Goal: Task Accomplishment & Management: Manage account settings

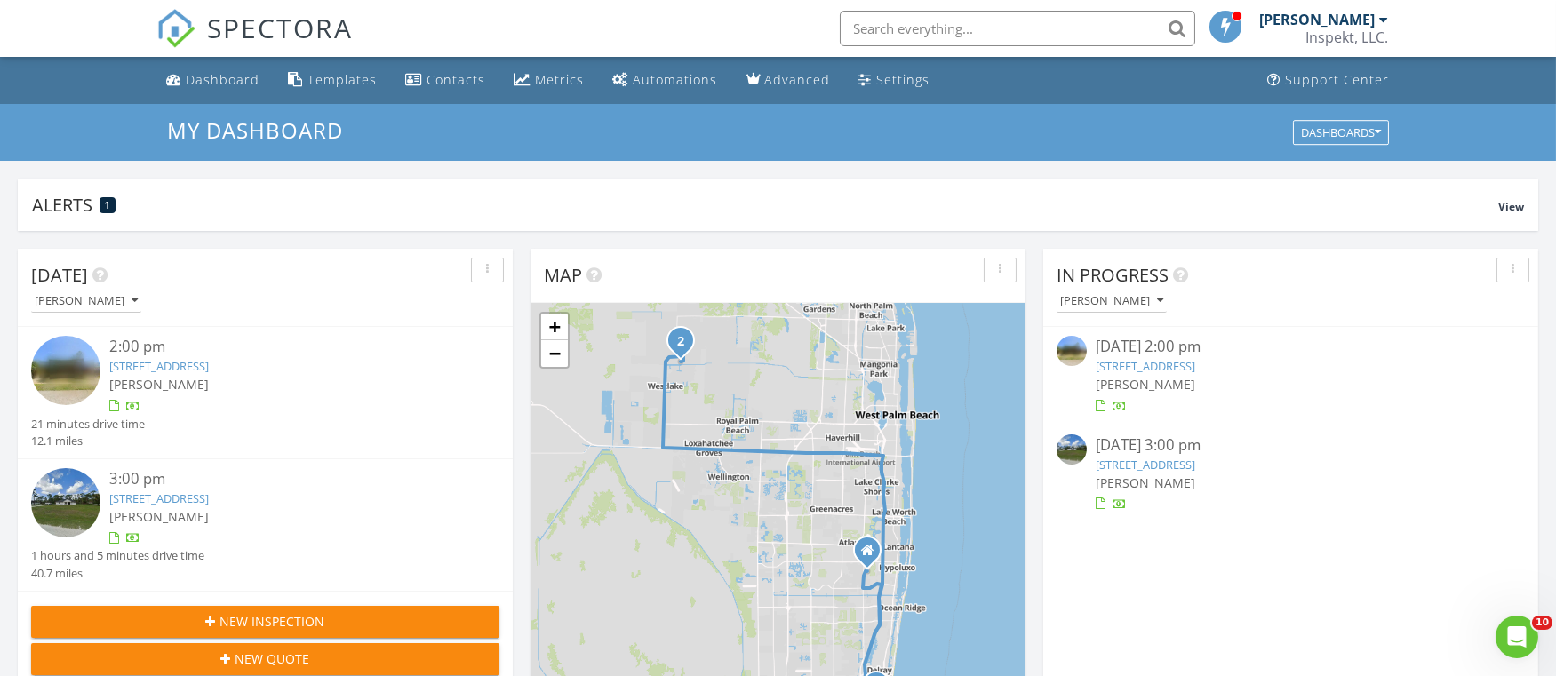
click at [209, 369] on link "2645 Albatross Rd N 4c, Delray Beach, FL 33444" at bounding box center [159, 366] width 100 height 16
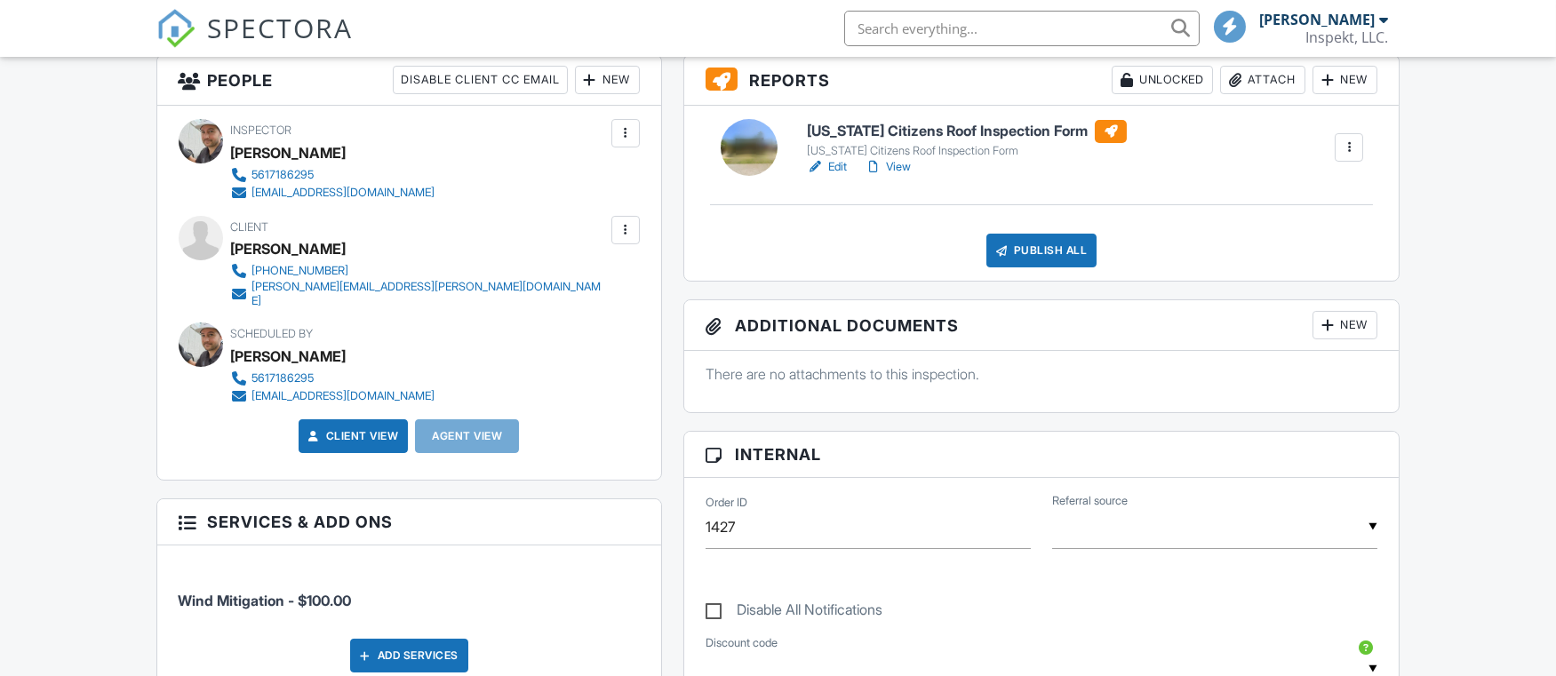
click at [234, 251] on div "Kaysie Wagoner" at bounding box center [426, 248] width 390 height 27
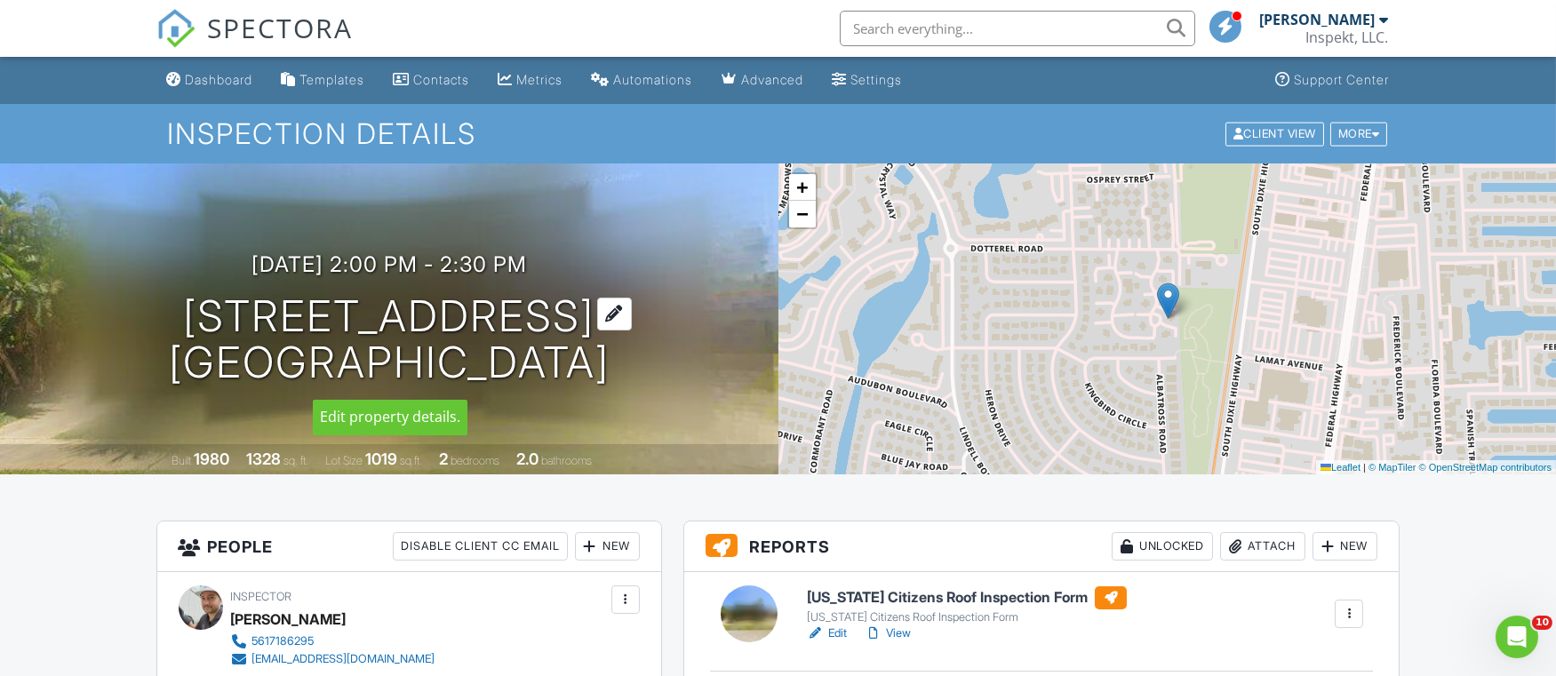
drag, startPoint x: 106, startPoint y: 306, endPoint x: 650, endPoint y: 320, distance: 544.9
click at [650, 320] on div "08/27/2025 2:00 pm - 2:30 pm 2645 Albatross Rd N 4c Delray Beach, FL 33444" at bounding box center [389, 319] width 778 height 134
copy h1 "[STREET_ADDRESS]"
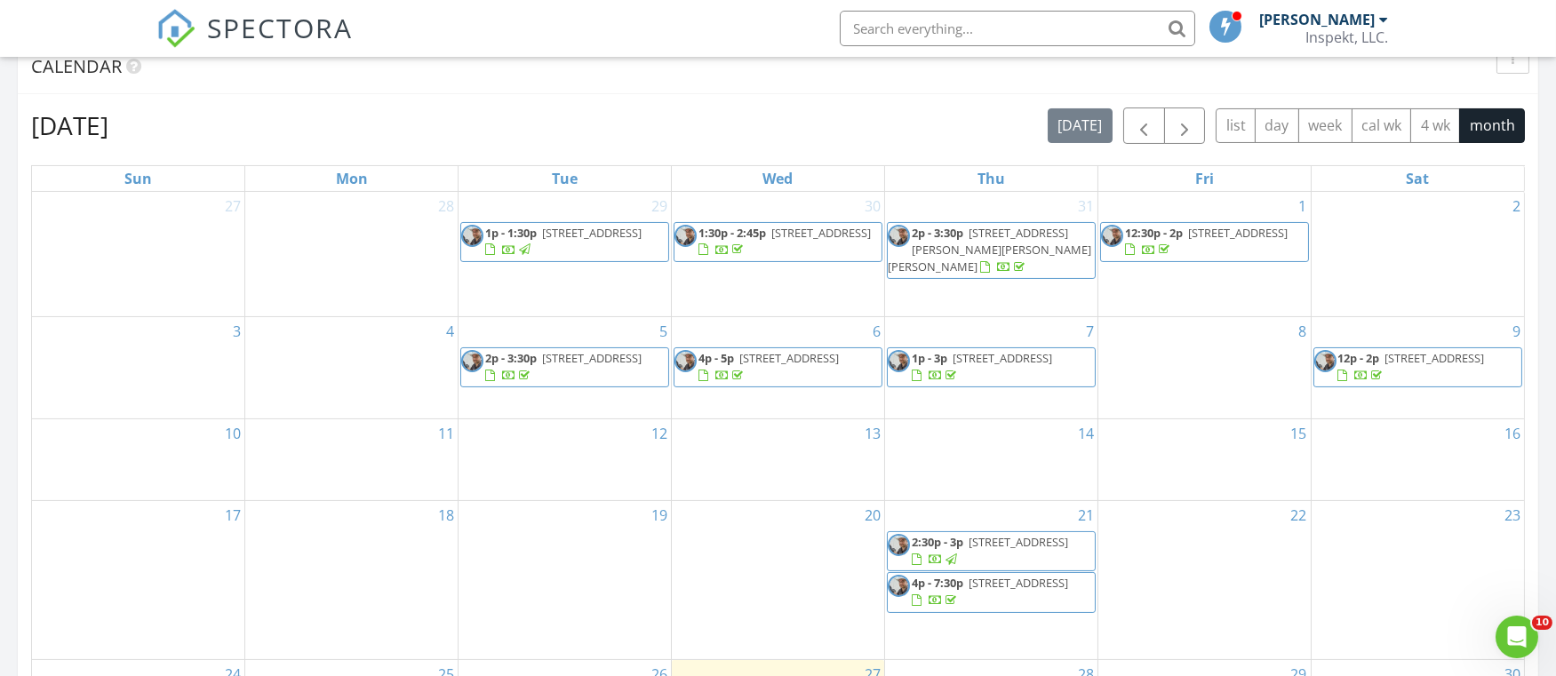
scroll to position [745, 0]
click at [511, 387] on div "5 2p - 3:30p 501 S Palmway, Lake Worth Beach 33460" at bounding box center [564, 365] width 212 height 101
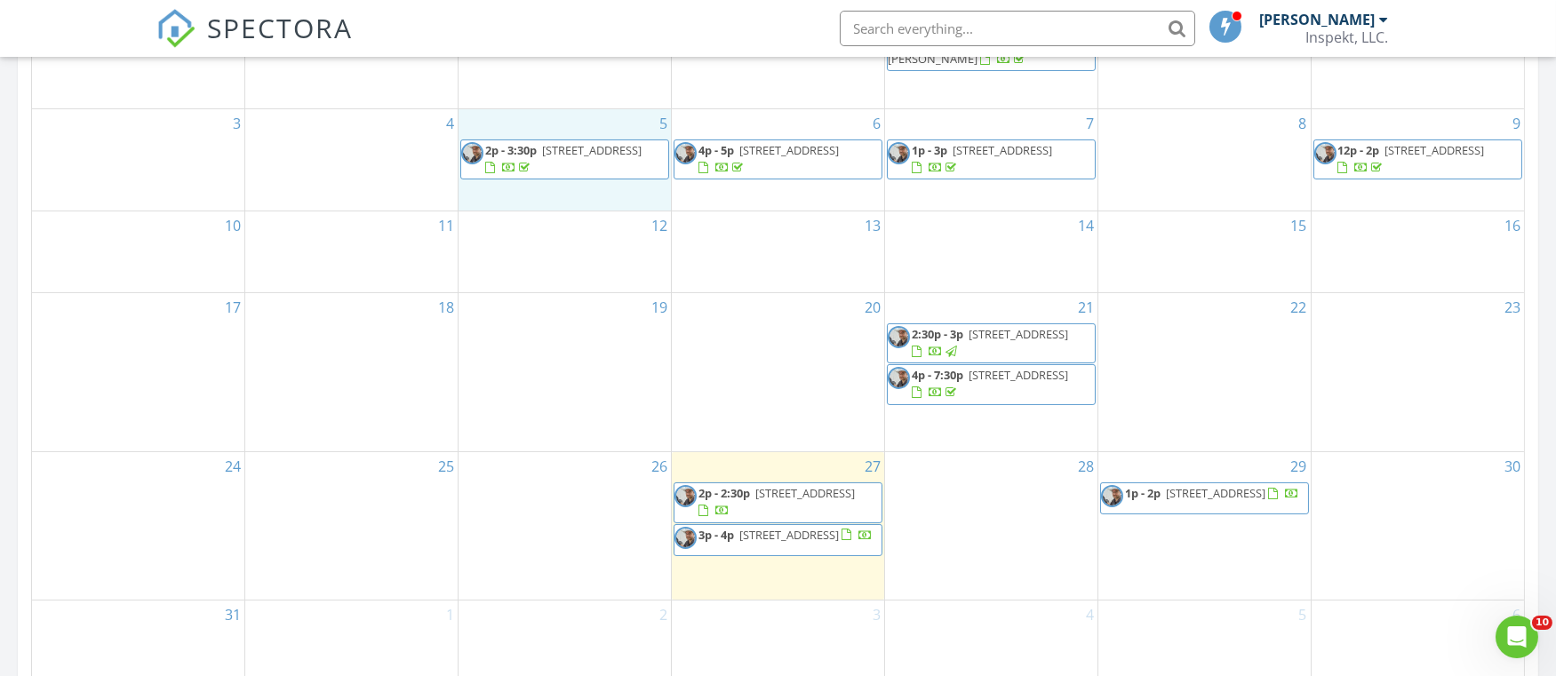
scroll to position [951, 0]
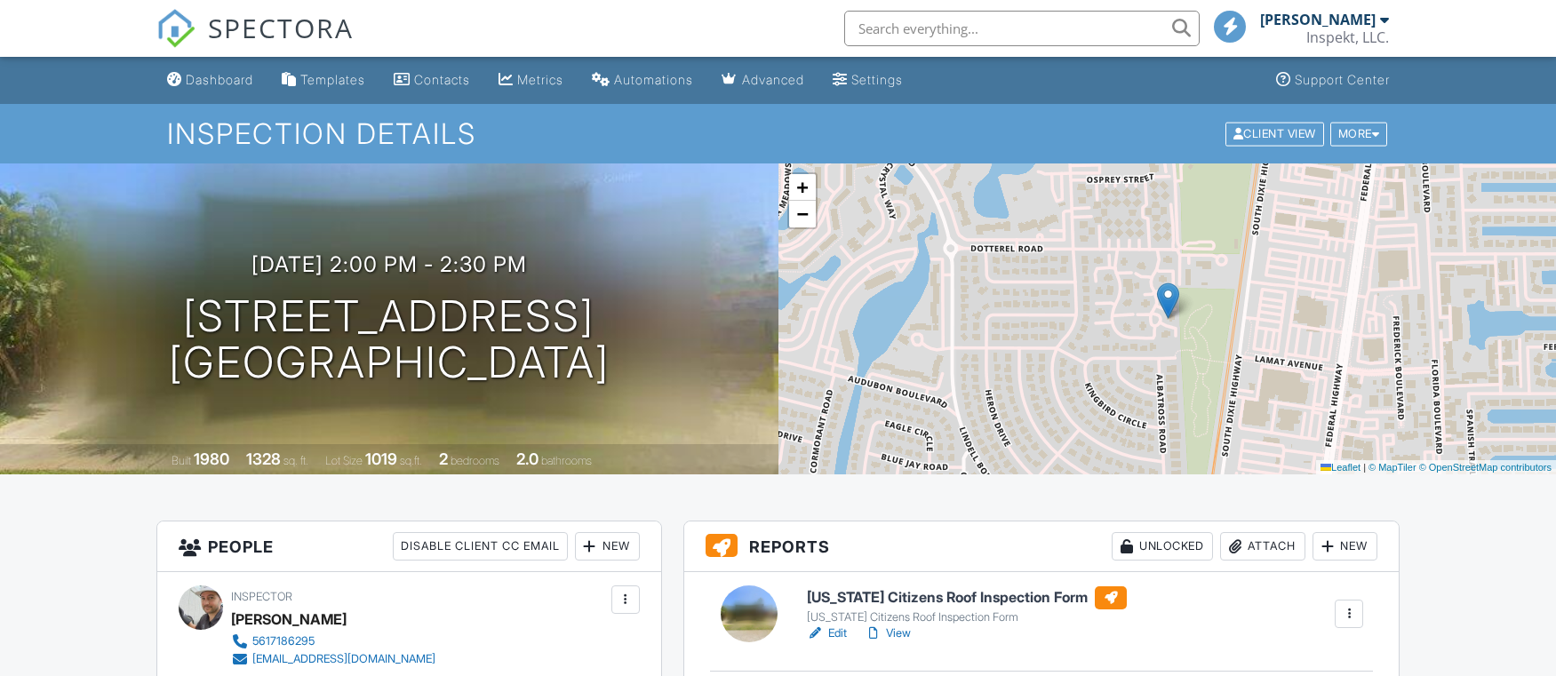
scroll to position [168, 0]
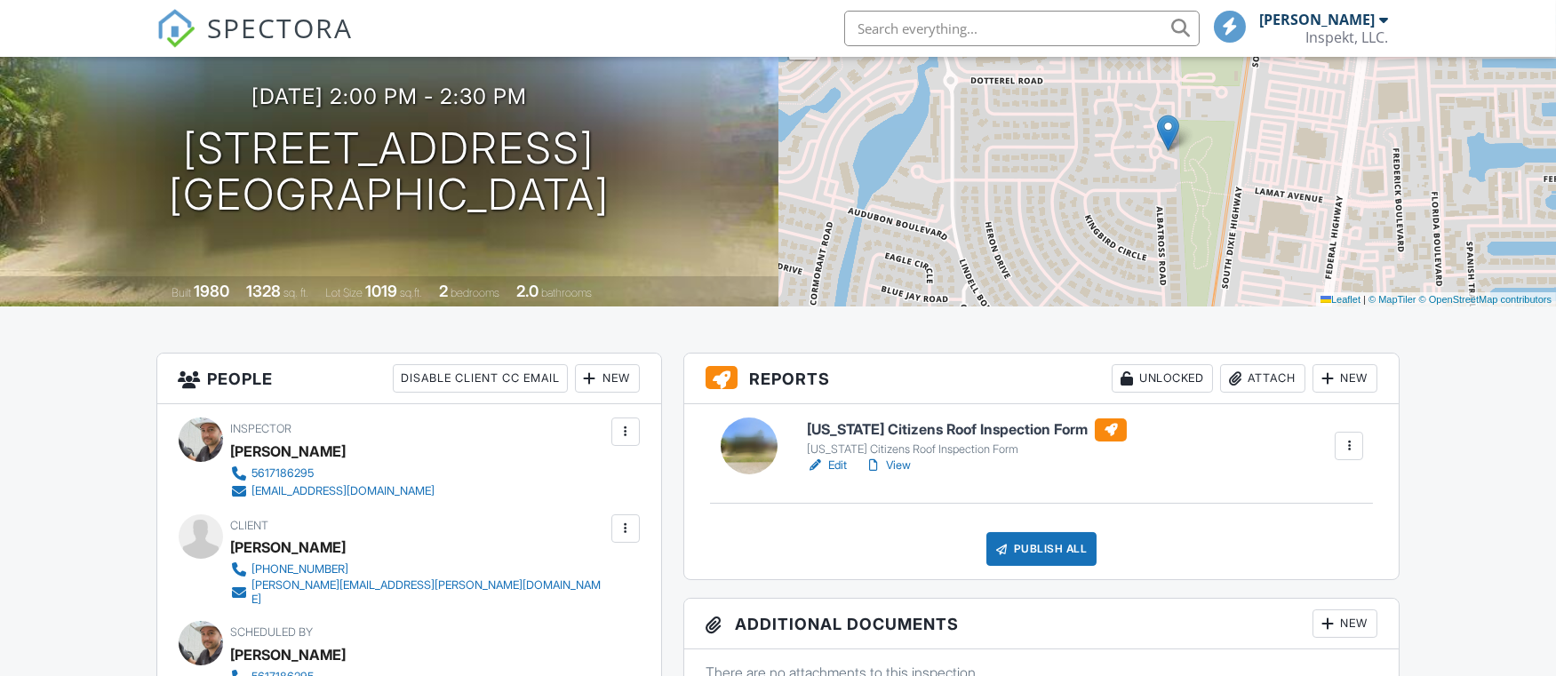
click at [1343, 437] on div at bounding box center [1349, 446] width 18 height 18
click at [1343, 441] on div at bounding box center [1349, 446] width 18 height 18
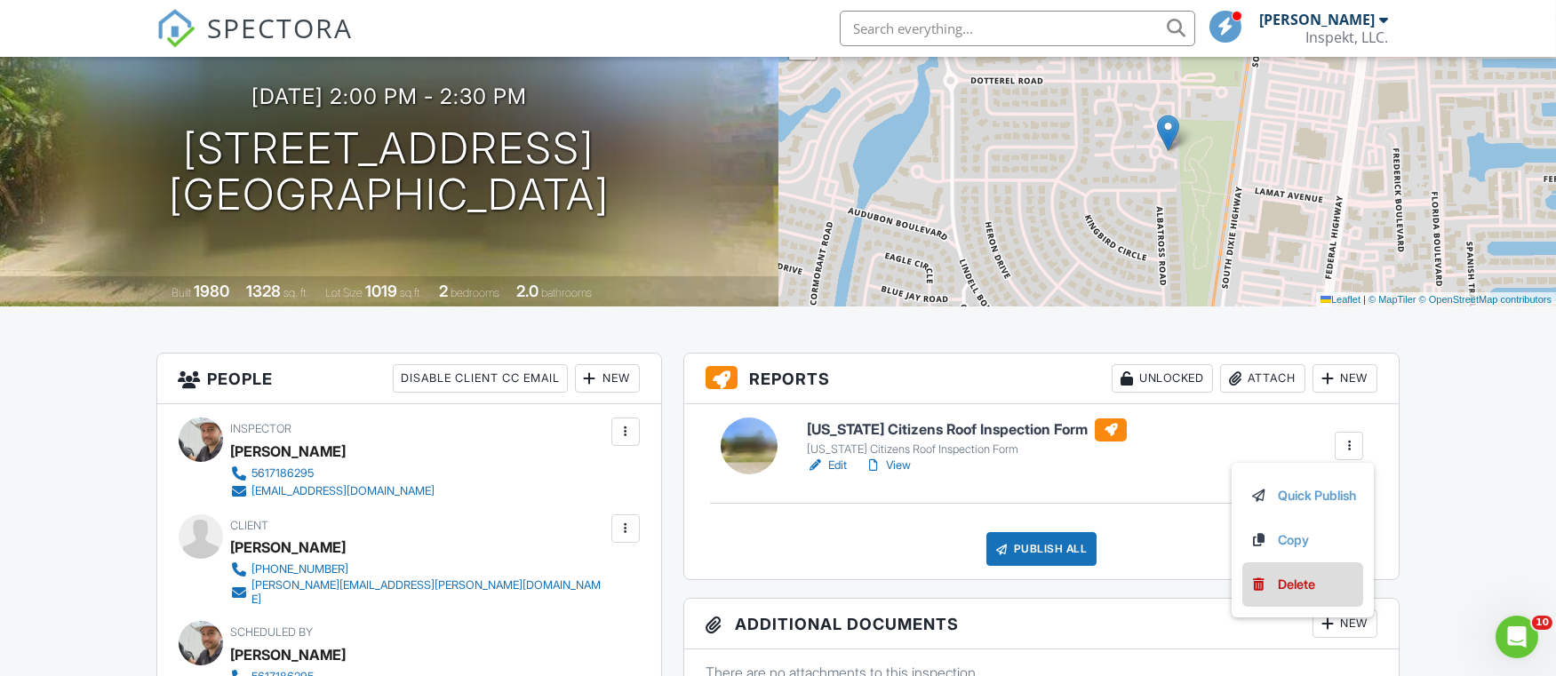
click at [1305, 575] on div "Delete" at bounding box center [1296, 585] width 37 height 20
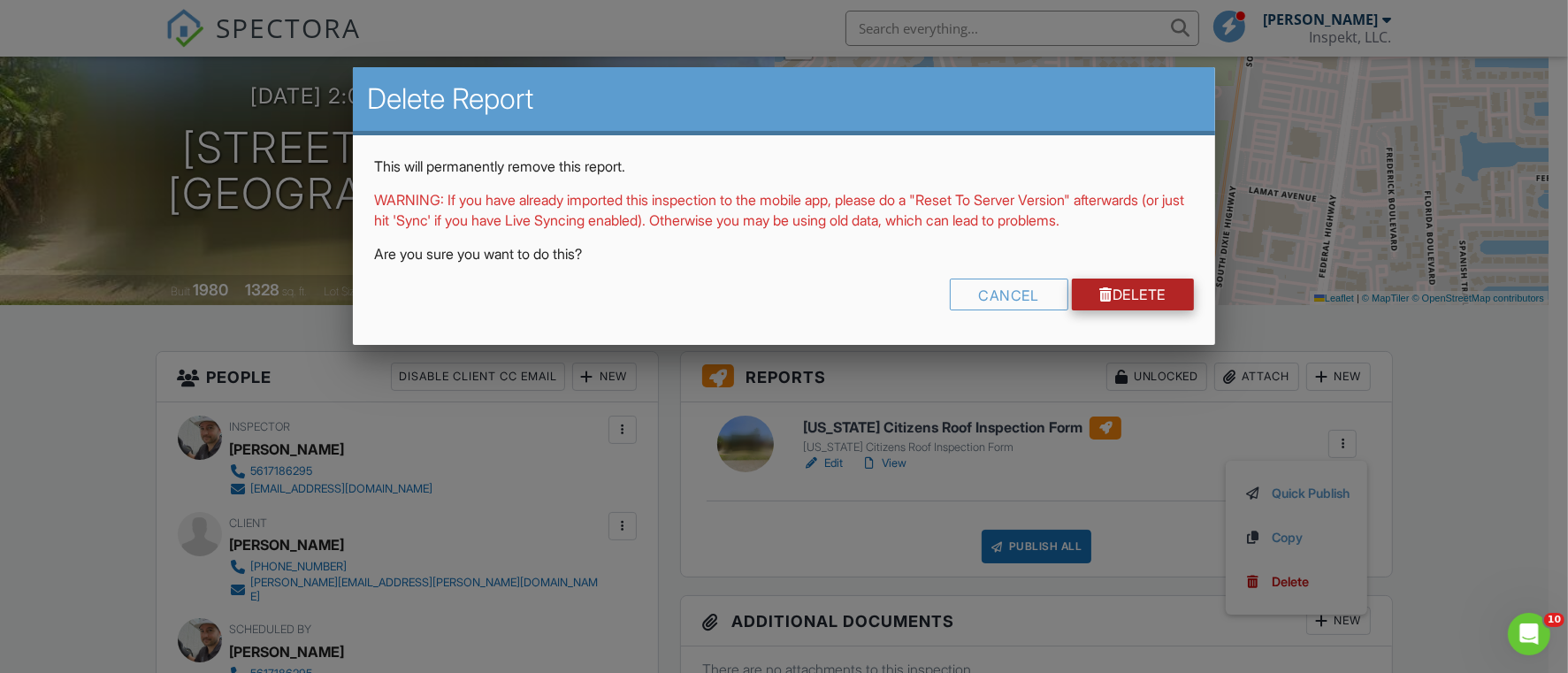
click at [1171, 295] on link "Delete" at bounding box center [1134, 295] width 123 height 32
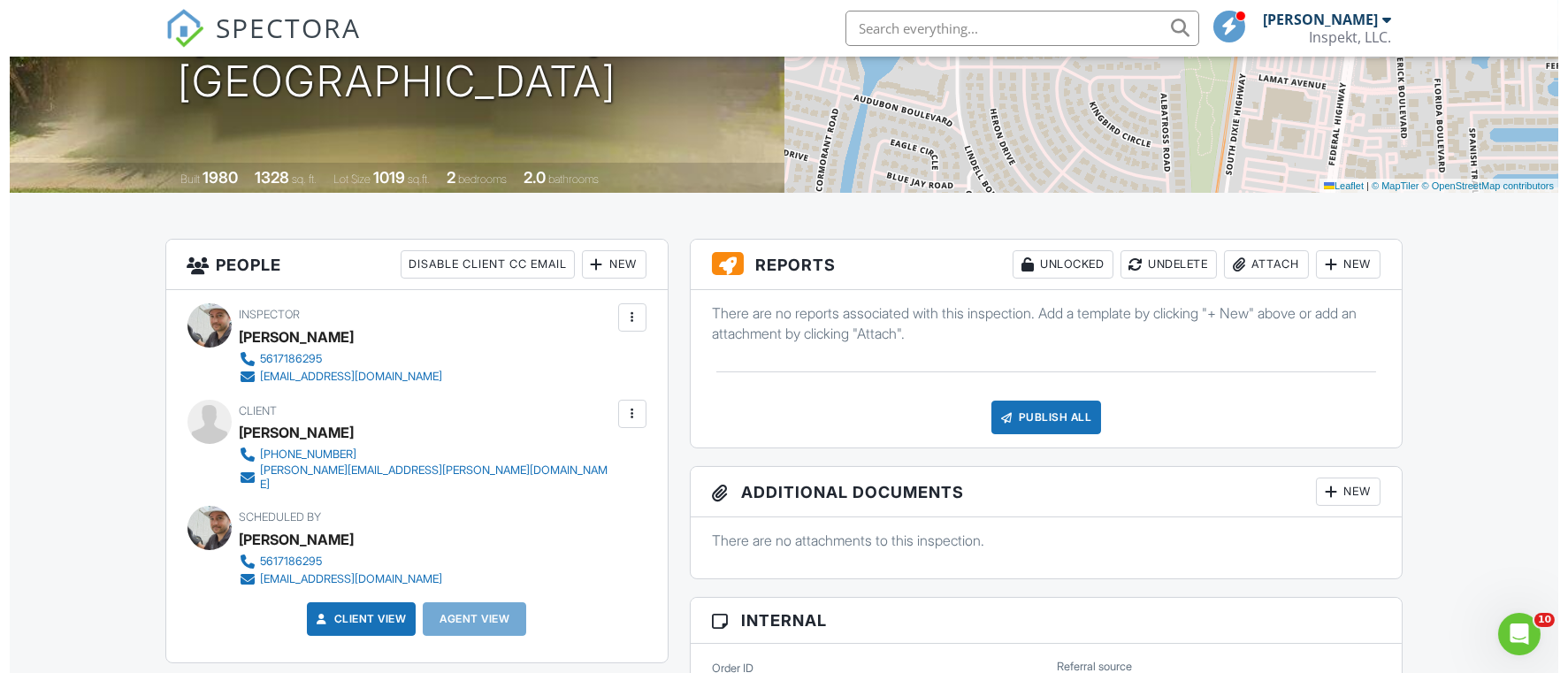
scroll to position [278, 0]
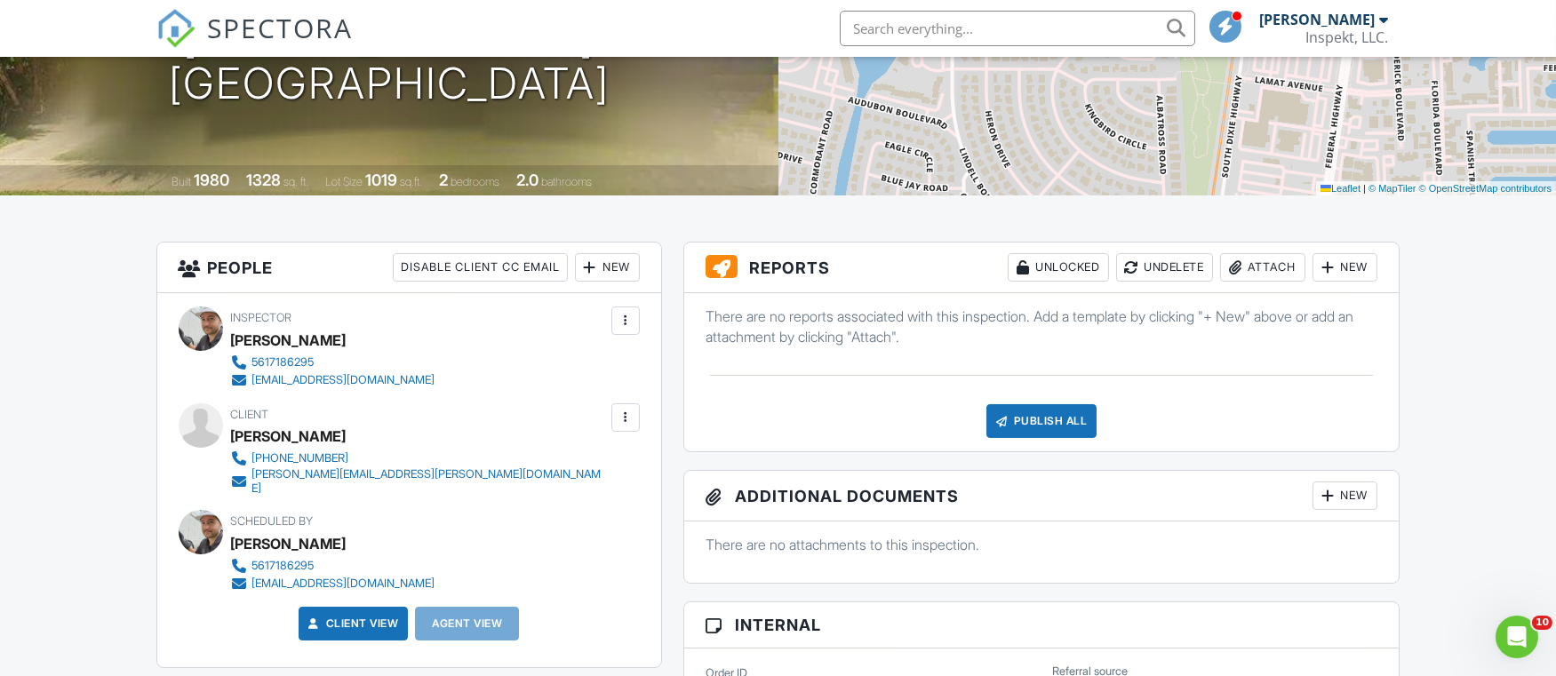
click at [1288, 260] on div "Attach" at bounding box center [1262, 267] width 85 height 28
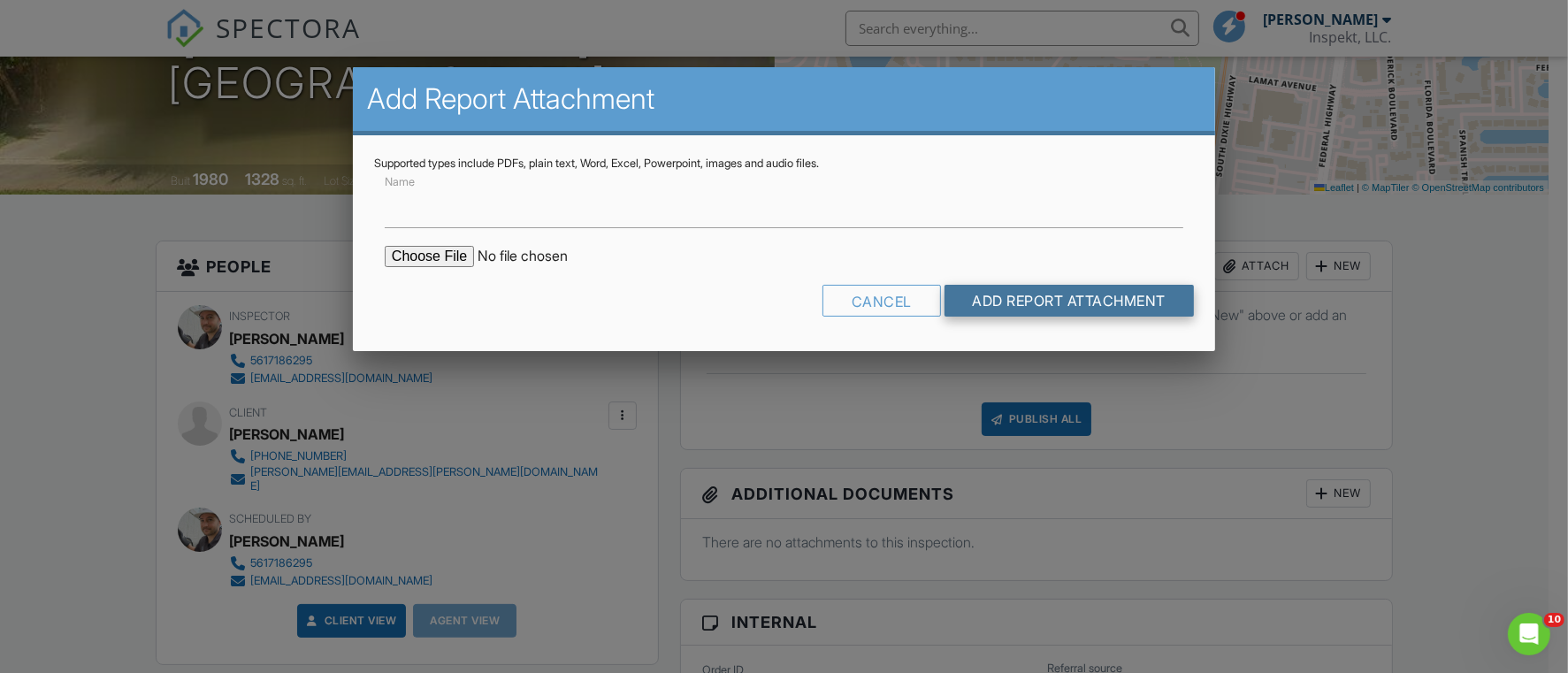
click at [1043, 290] on input "Add Report Attachment" at bounding box center [1069, 301] width 250 height 32
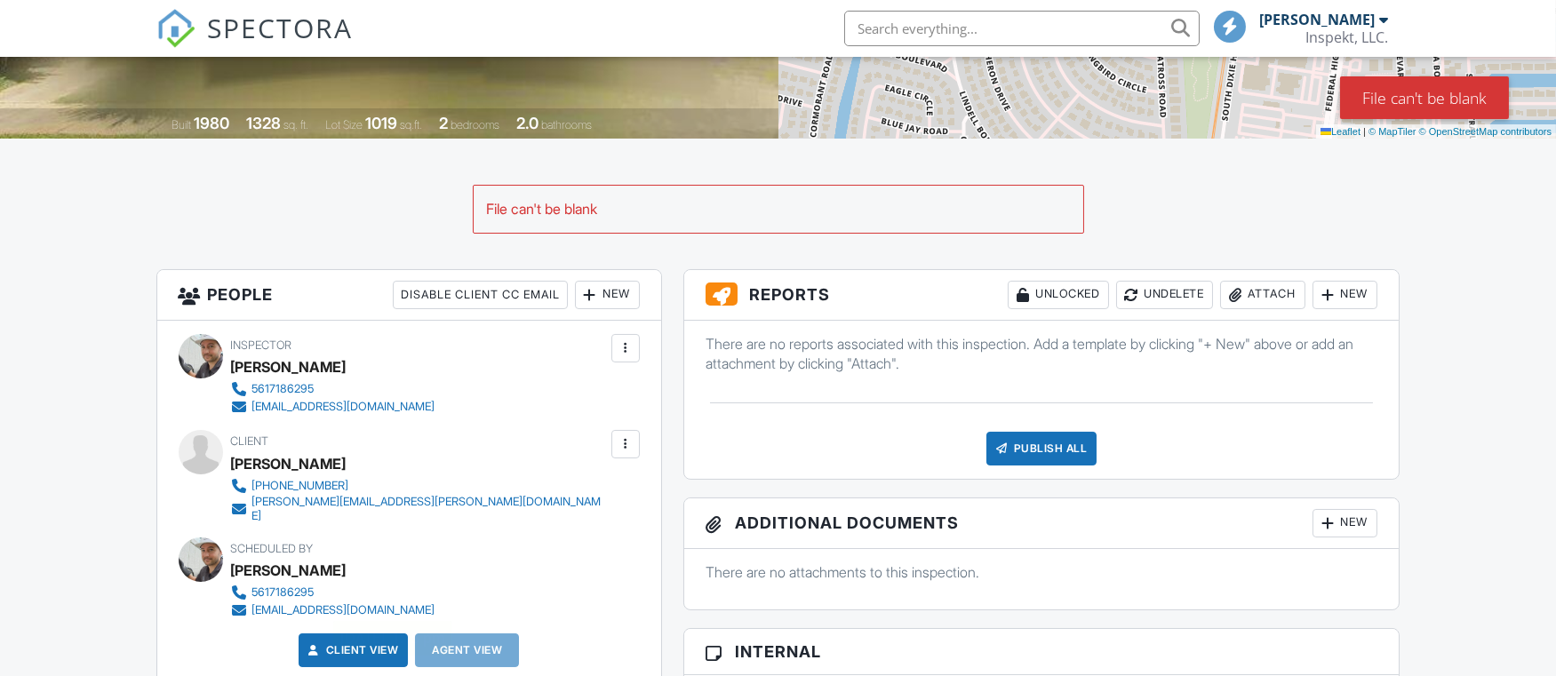
click at [1250, 297] on div "Attach" at bounding box center [1262, 295] width 85 height 28
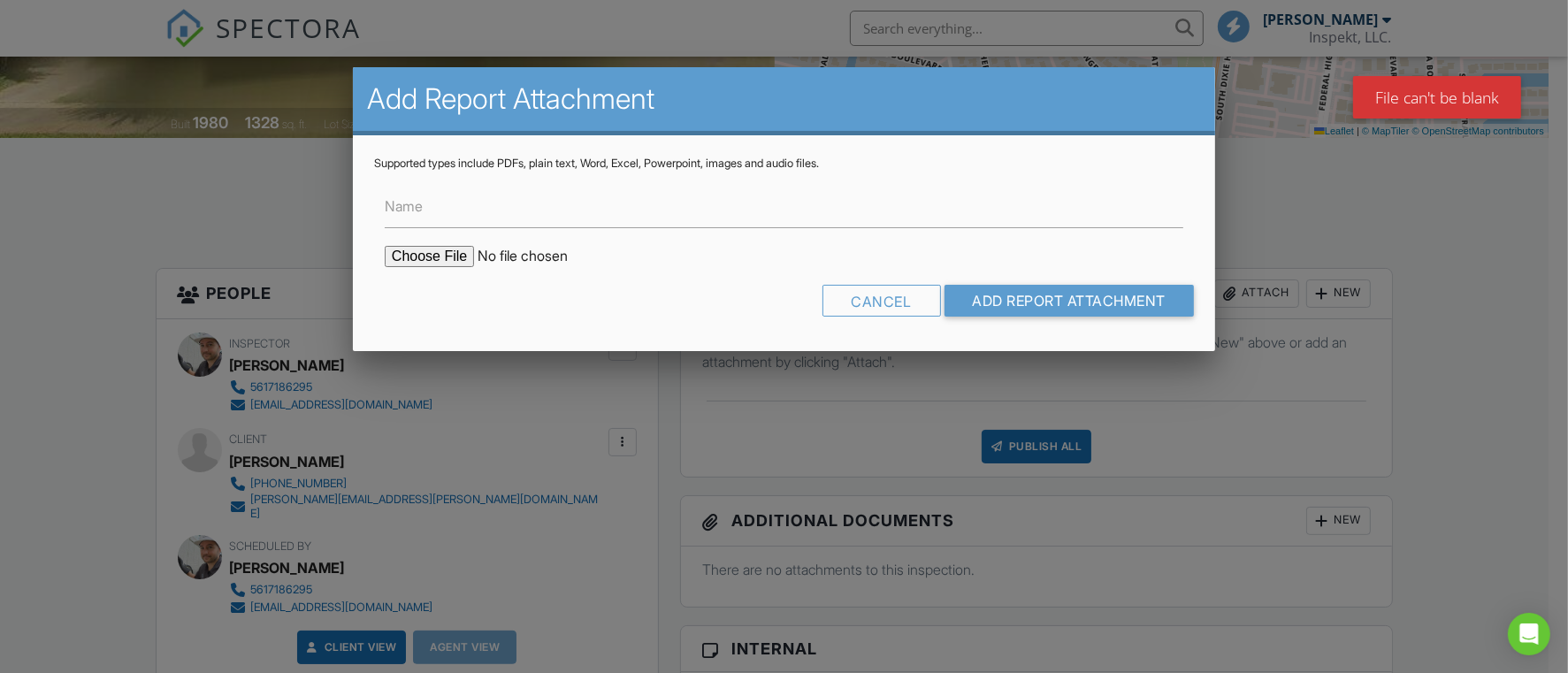
click at [422, 258] on input "file" at bounding box center [536, 256] width 301 height 21
type input "C:\fakepath\Wind Mitigation Form.pdf"
click at [1075, 310] on input "Add Report Attachment" at bounding box center [1069, 301] width 250 height 32
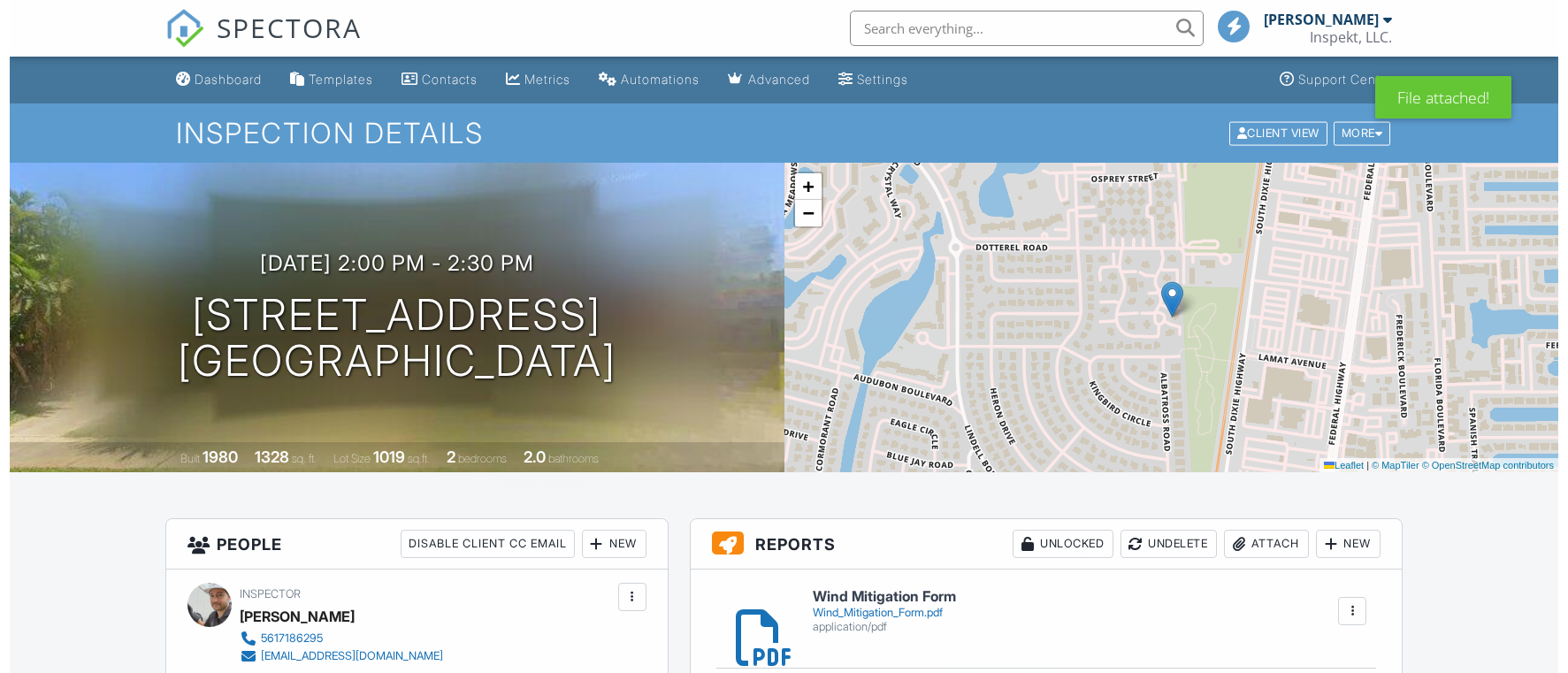
scroll to position [317, 0]
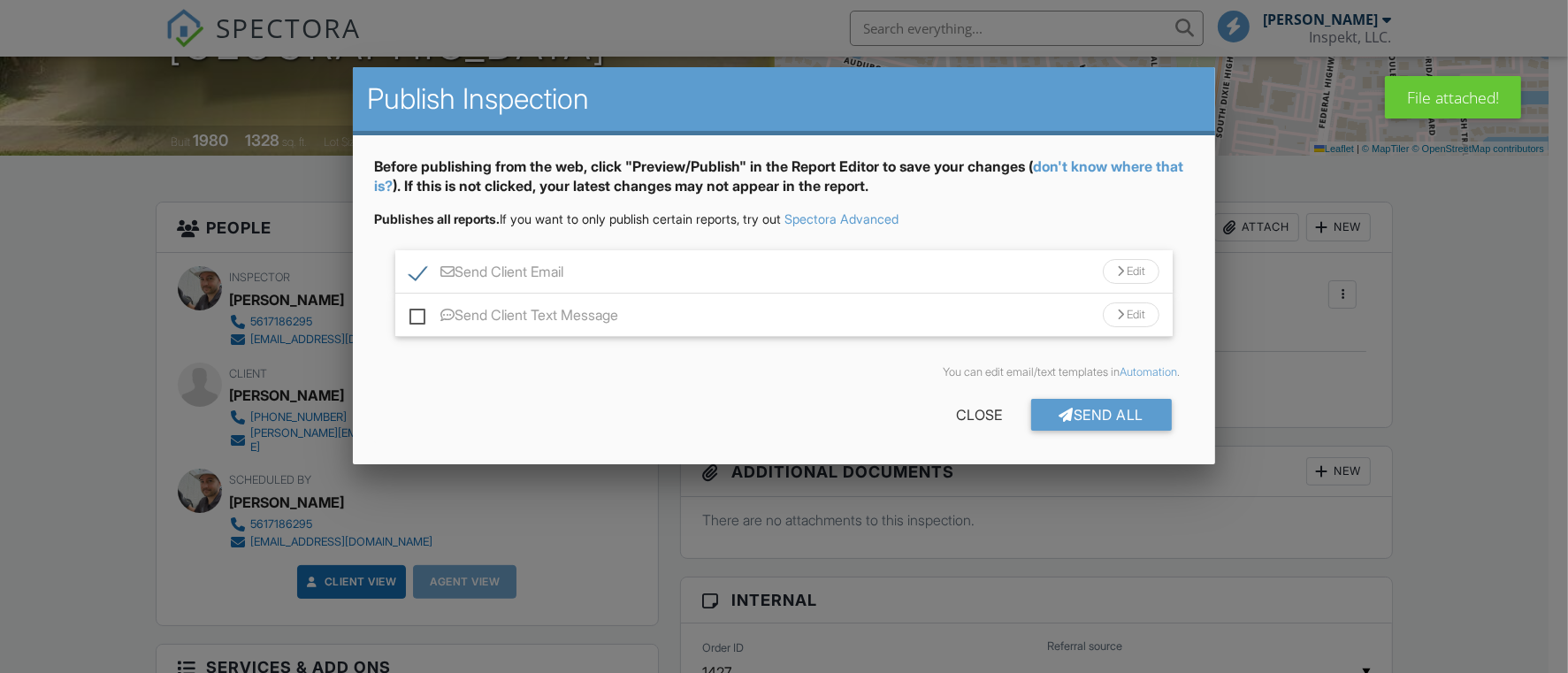
click at [409, 314] on label "Send Client Text Message" at bounding box center [514, 318] width 209 height 22
click at [409, 313] on input "Send Client Text Message" at bounding box center [415, 307] width 12 height 12
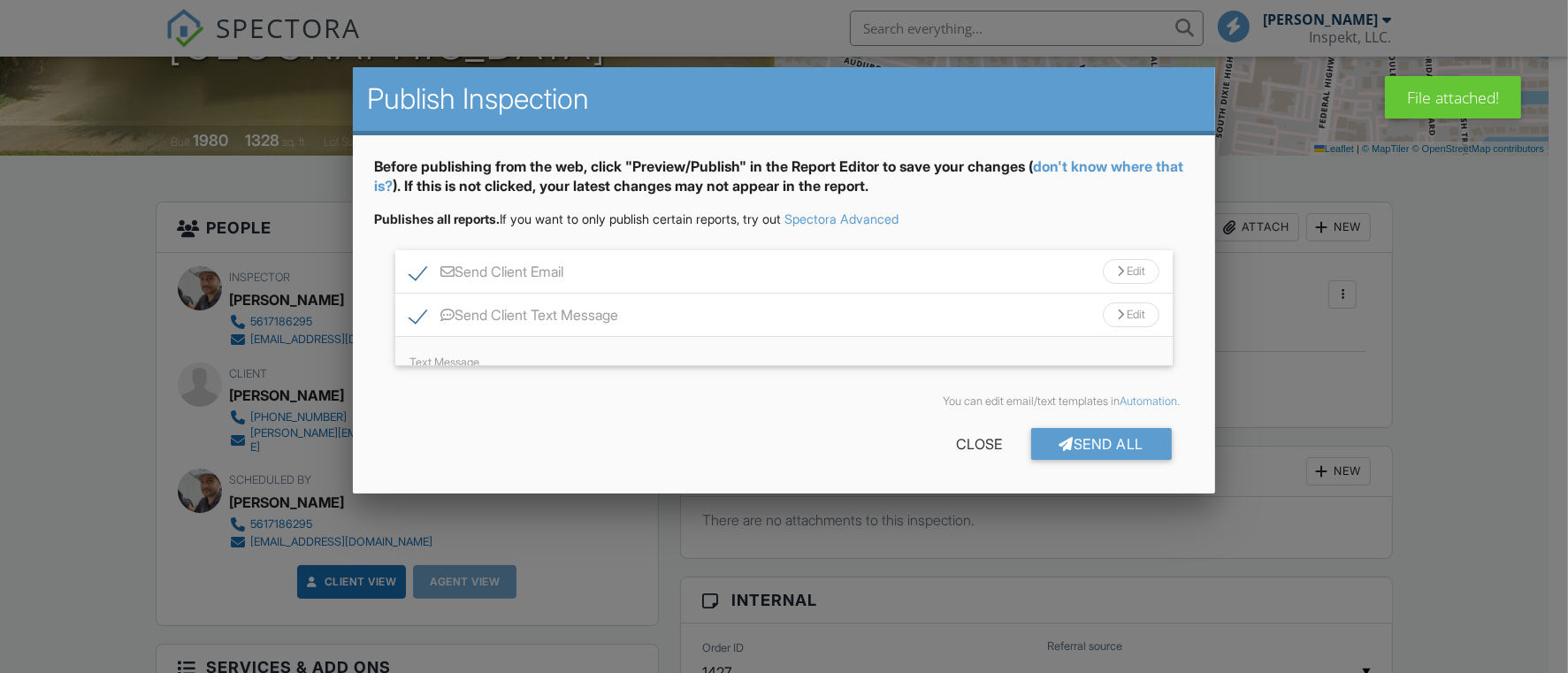
scroll to position [0, 0]
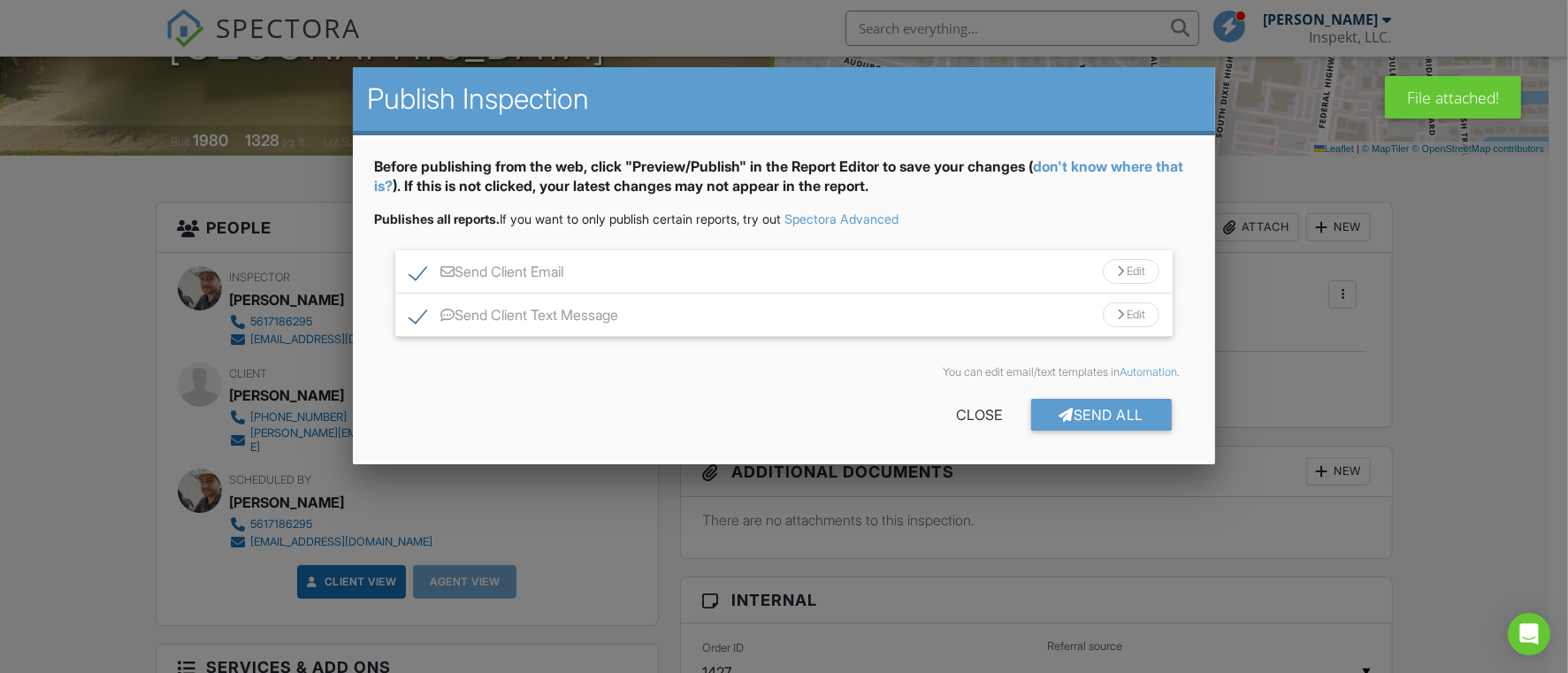
click at [417, 319] on label "Send Client Text Message" at bounding box center [514, 318] width 209 height 22
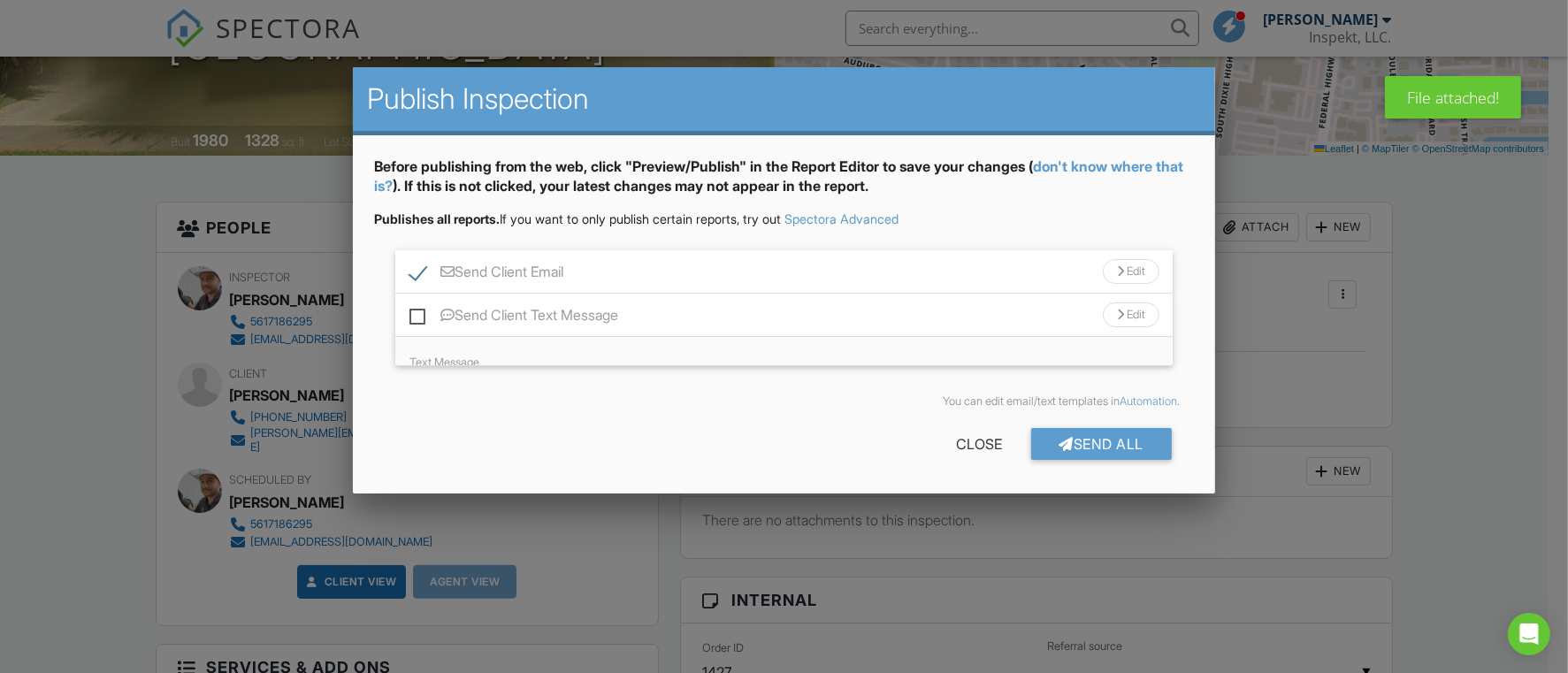
click at [417, 319] on label "Send Client Text Message" at bounding box center [514, 318] width 209 height 22
click at [417, 313] on input "Send Client Text Message" at bounding box center [415, 307] width 12 height 12
checkbox input "true"
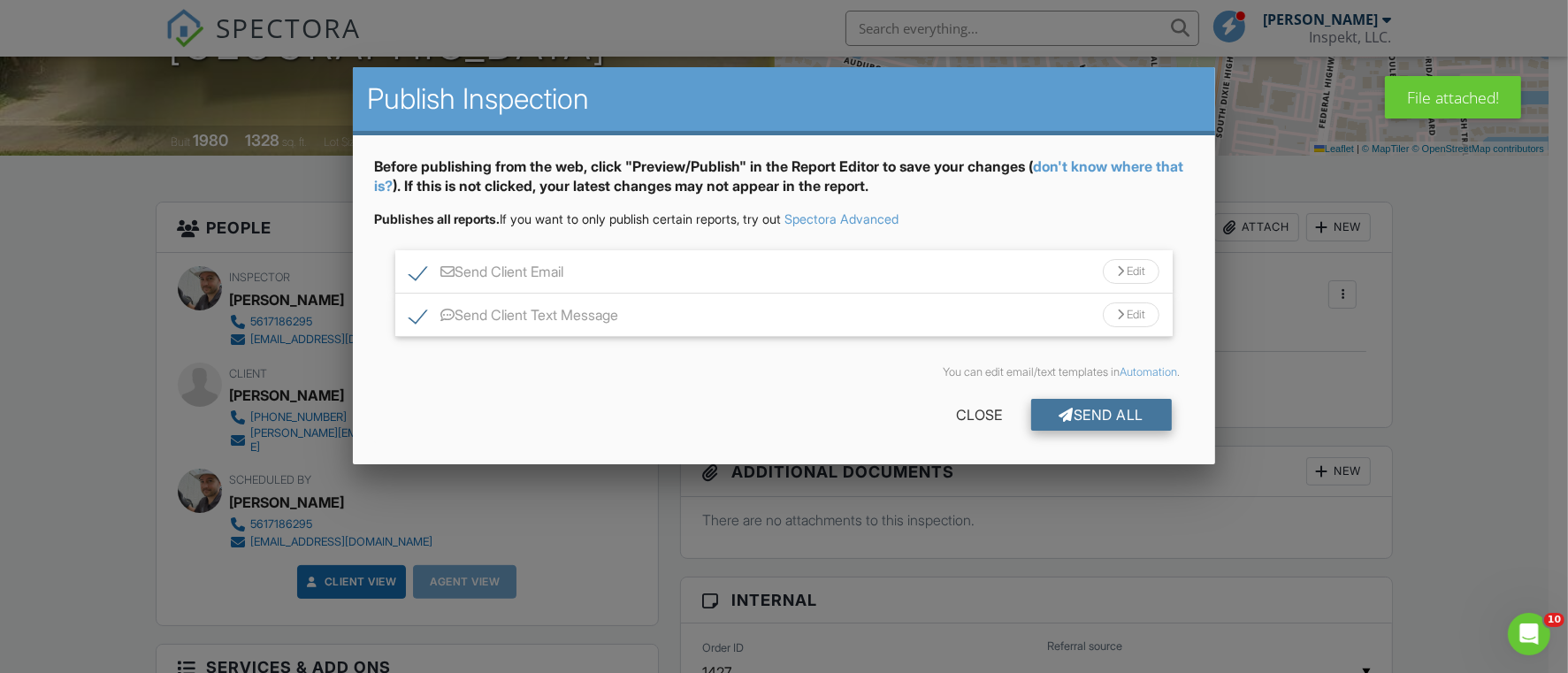
click at [1067, 409] on div "Send All" at bounding box center [1102, 415] width 141 height 32
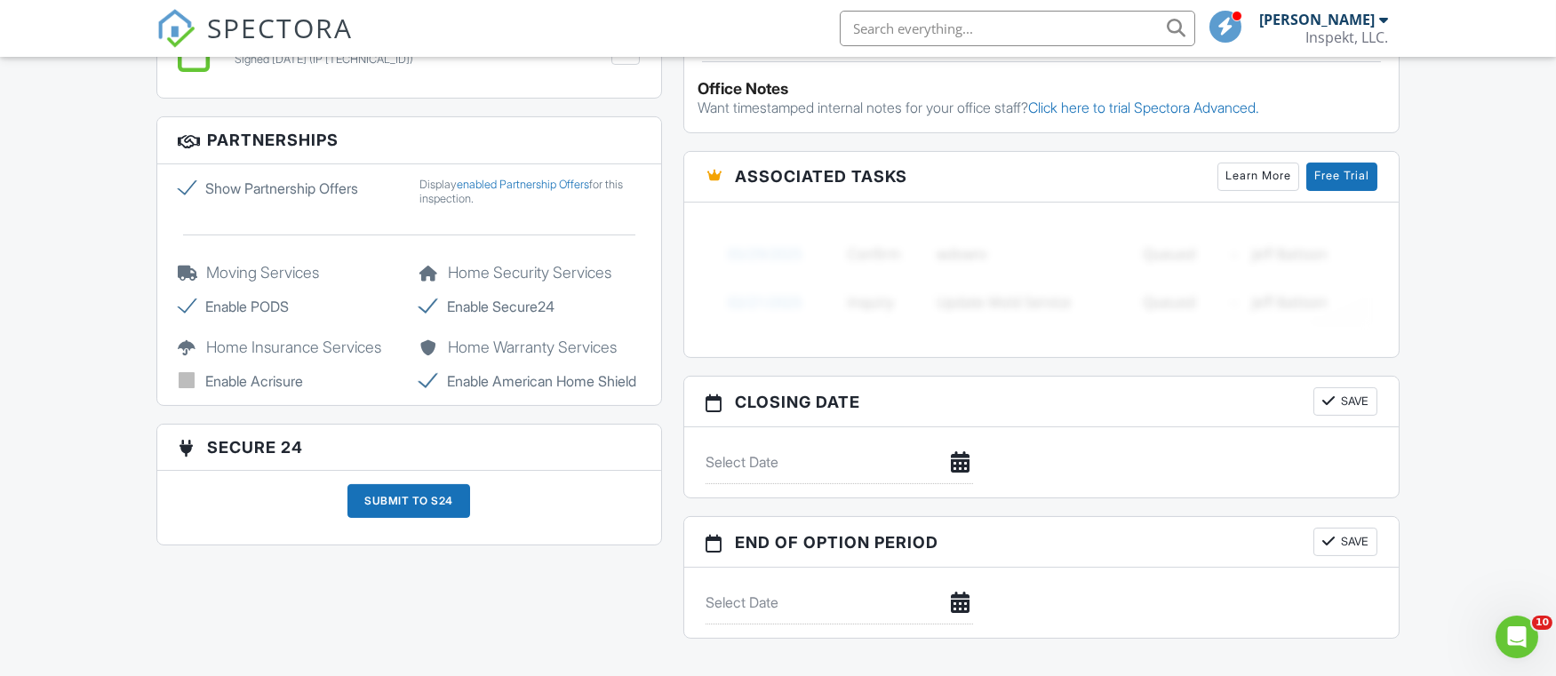
scroll to position [1342, 0]
click at [182, 183] on label "Show Partnership Offers" at bounding box center [289, 186] width 220 height 21
checkbox input "false"
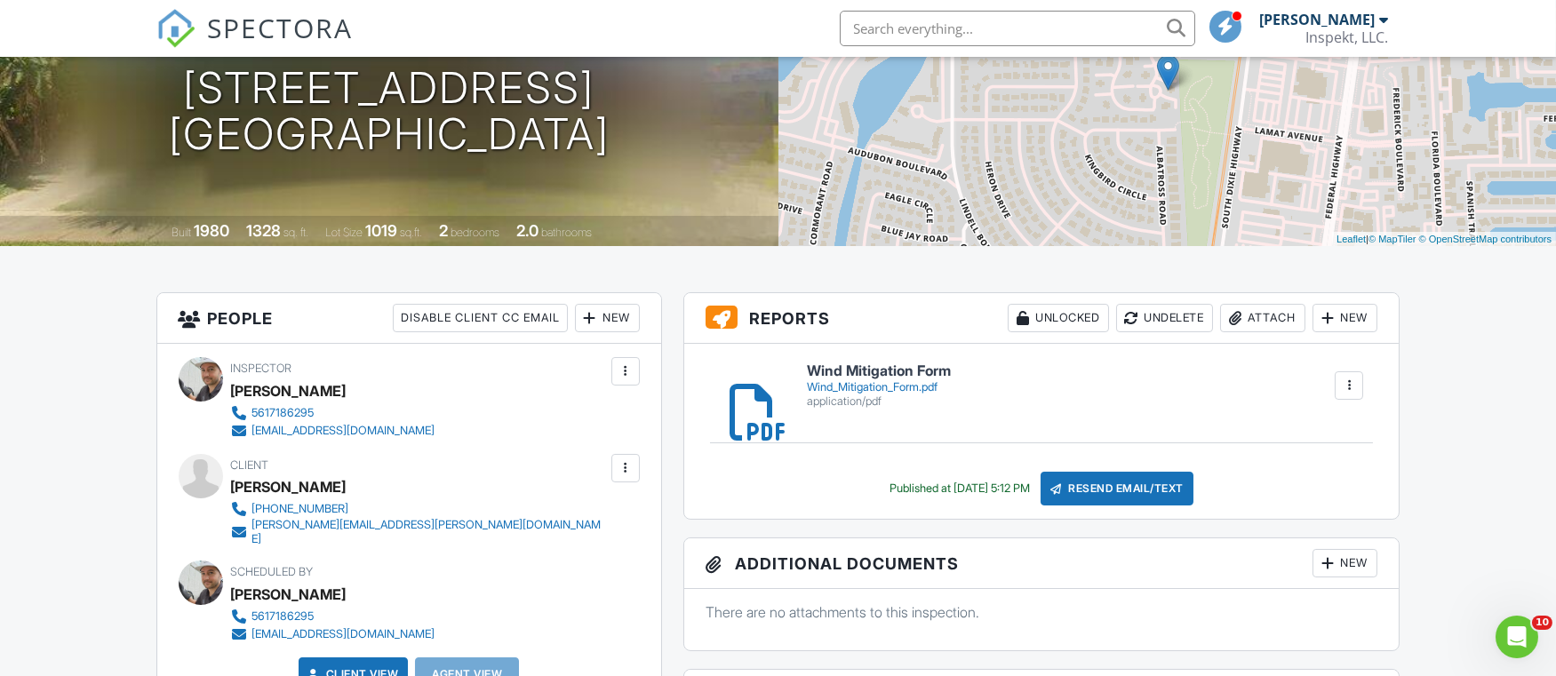
scroll to position [0, 0]
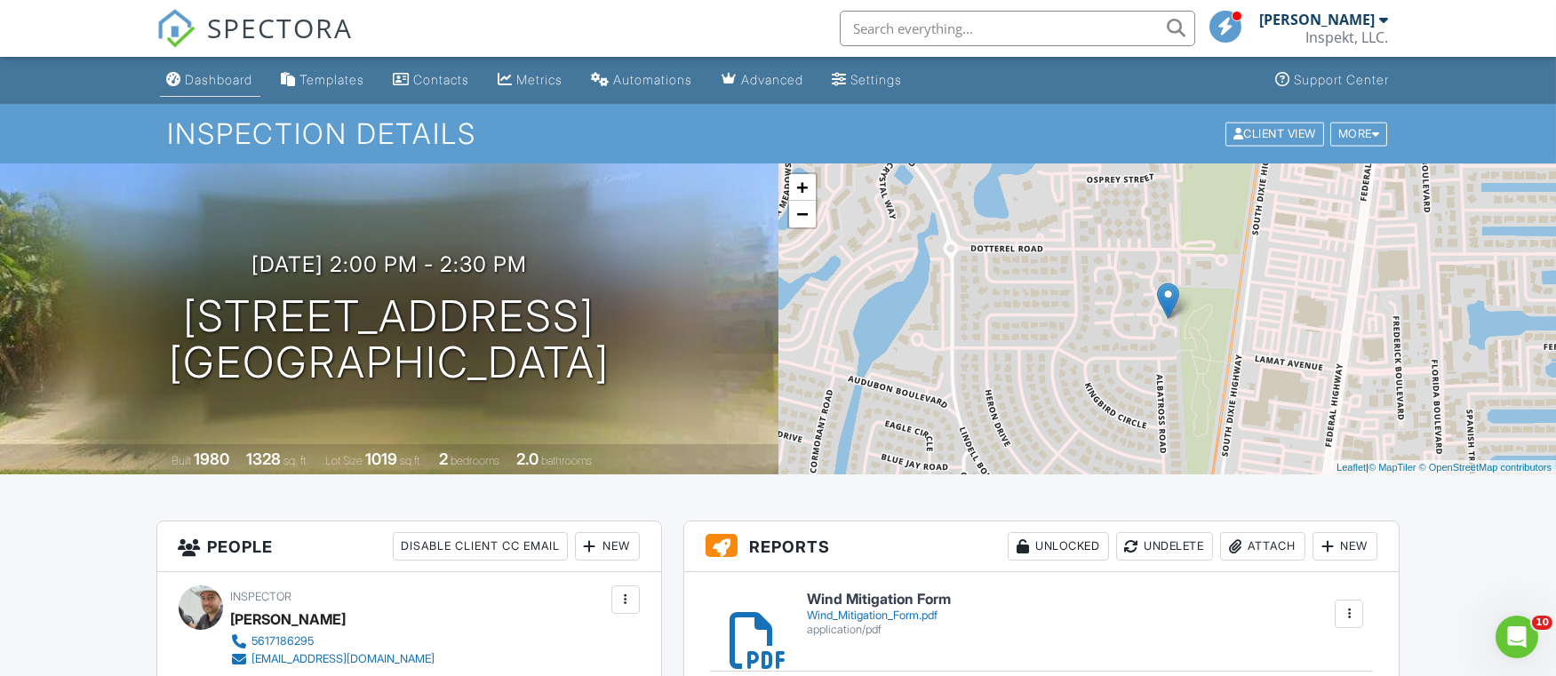
click at [244, 95] on link "Dashboard" at bounding box center [210, 80] width 100 height 33
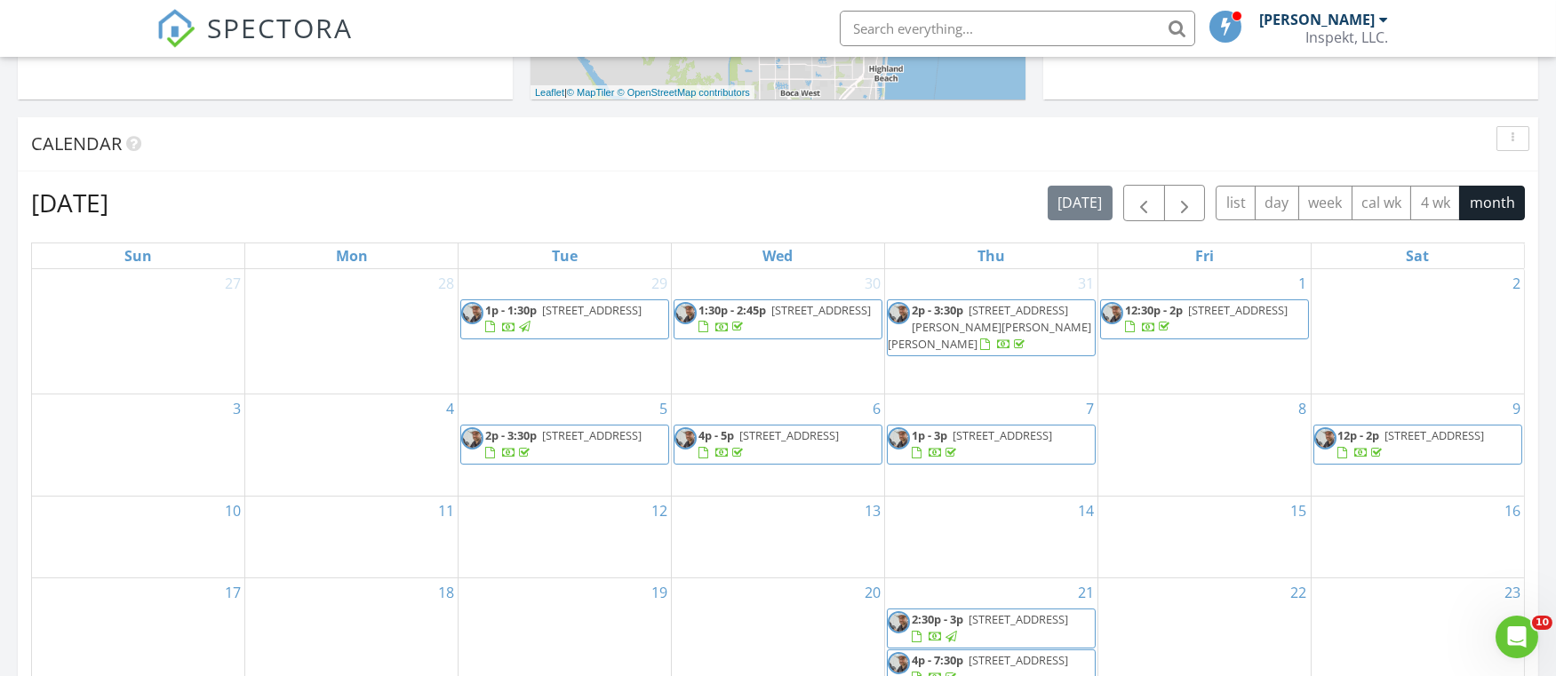
scroll to position [933, 0]
